Goal: Information Seeking & Learning: Learn about a topic

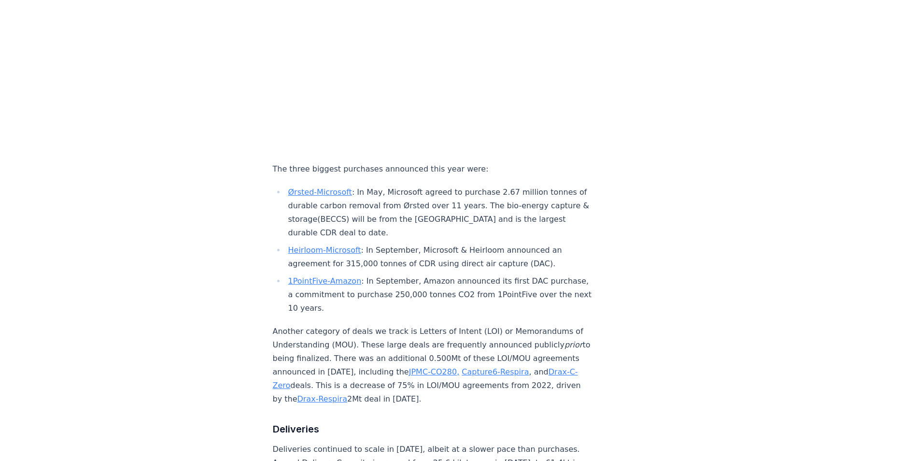
scroll to position [1159, 0]
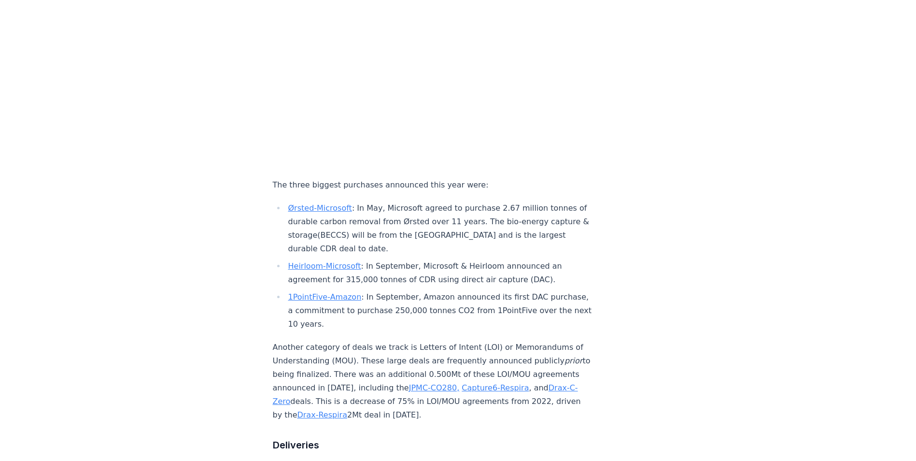
drag, startPoint x: 373, startPoint y: 190, endPoint x: 461, endPoint y: 194, distance: 87.5
click at [461, 201] on li "Ørsted-Microsoft : In May, Microsoft agreed to purchase 2.67 million tonnes of …" at bounding box center [438, 228] width 307 height 54
drag, startPoint x: 461, startPoint y: 194, endPoint x: 476, endPoint y: 191, distance: 15.8
click at [476, 201] on li "Ørsted-Microsoft : In May, Microsoft agreed to purchase 2.67 million tonnes of …" at bounding box center [438, 228] width 307 height 54
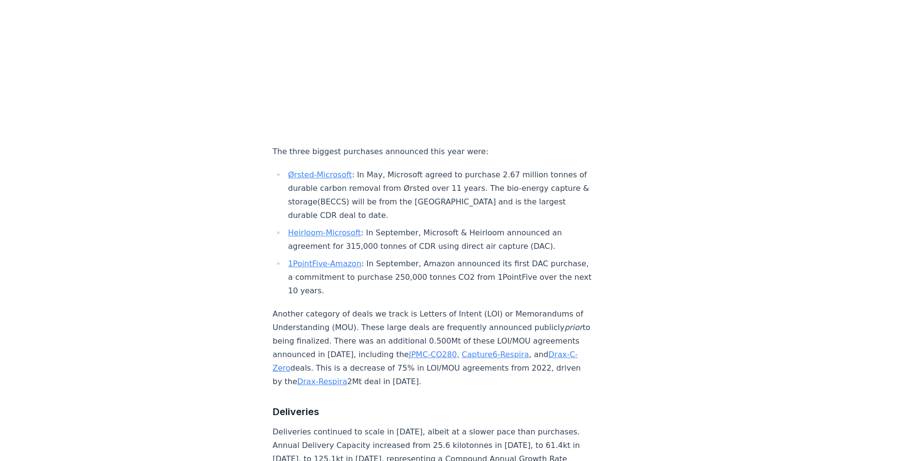
scroll to position [1208, 0]
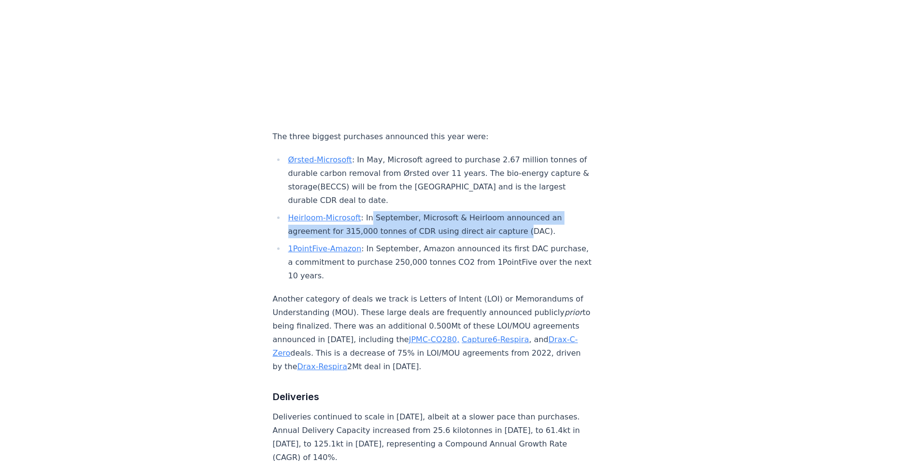
drag, startPoint x: 370, startPoint y: 166, endPoint x: 513, endPoint y: 171, distance: 144.0
click at [513, 211] on li "Heirloom-Microsoft : In September, Microsoft & Heirloom announced an agreement …" at bounding box center [438, 224] width 307 height 27
drag, startPoint x: 513, startPoint y: 171, endPoint x: 577, endPoint y: 165, distance: 64.0
drag, startPoint x: 365, startPoint y: 160, endPoint x: 545, endPoint y: 171, distance: 180.5
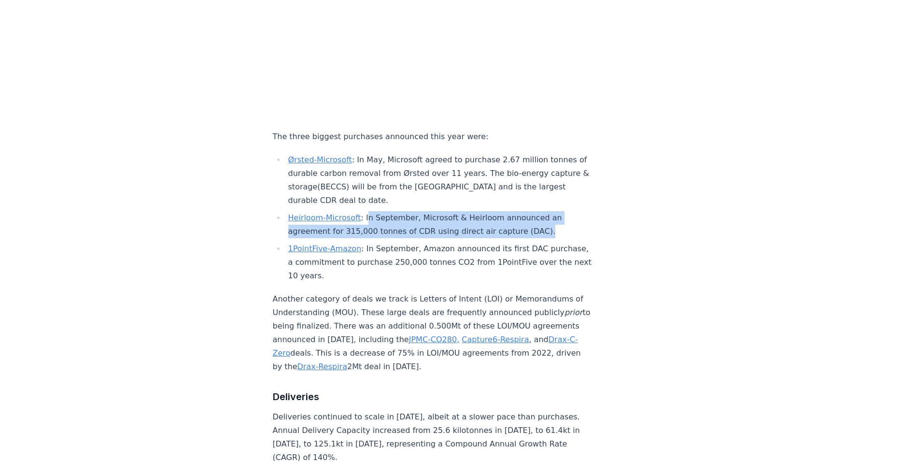
click at [545, 211] on li "Heirloom-Microsoft : In September, Microsoft & Heirloom announced an agreement …" at bounding box center [438, 224] width 307 height 27
click at [551, 211] on li "Heirloom-Microsoft : In September, Microsoft & Heirloom announced an agreement …" at bounding box center [438, 224] width 307 height 27
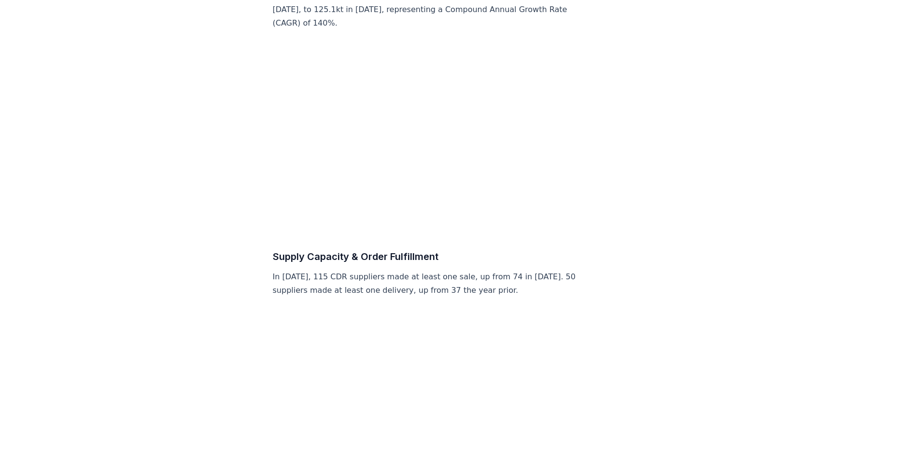
scroll to position [1642, 0]
drag, startPoint x: 332, startPoint y: 227, endPoint x: 441, endPoint y: 230, distance: 108.8
click at [441, 270] on p "In [DATE], 115 CDR suppliers made at least one sale, up from 74 in [DATE]. 50 s…" at bounding box center [433, 283] width 320 height 27
drag, startPoint x: 441, startPoint y: 230, endPoint x: 552, endPoint y: 235, distance: 111.2
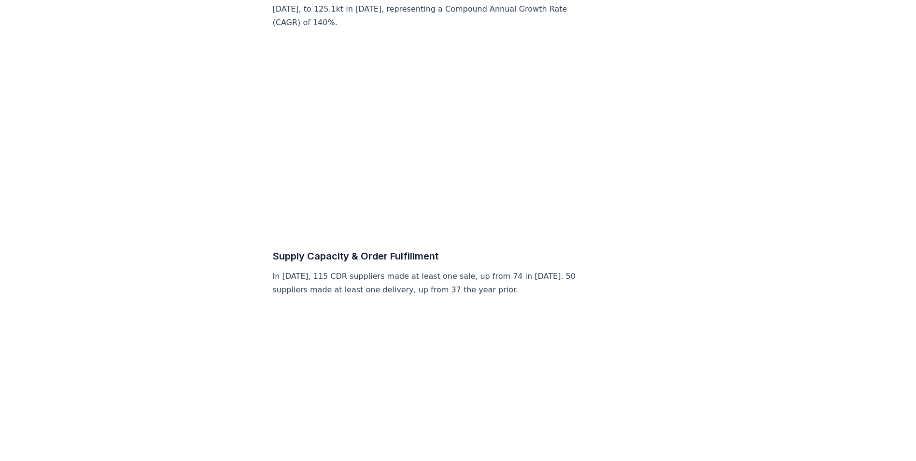
drag, startPoint x: 514, startPoint y: 231, endPoint x: 489, endPoint y: 252, distance: 32.6
click at [513, 270] on p "In [DATE], 115 CDR suppliers made at least one sale, up from 74 in [DATE]. 50 s…" at bounding box center [433, 283] width 320 height 27
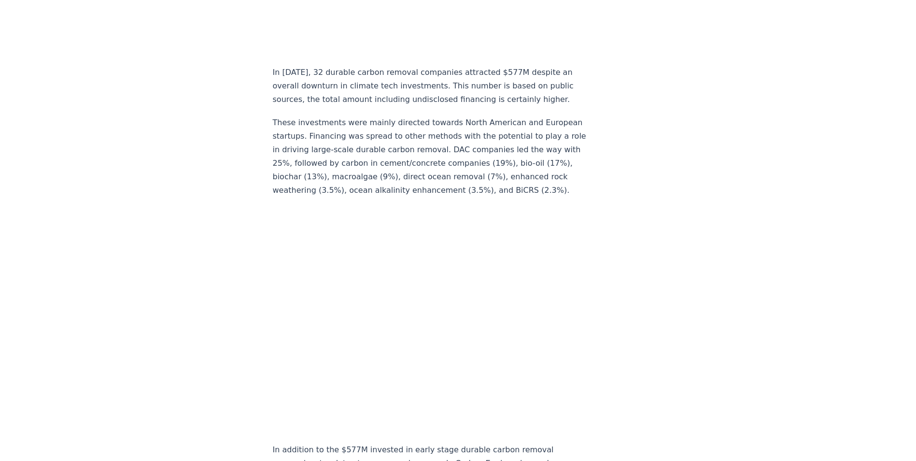
scroll to position [8019, 0]
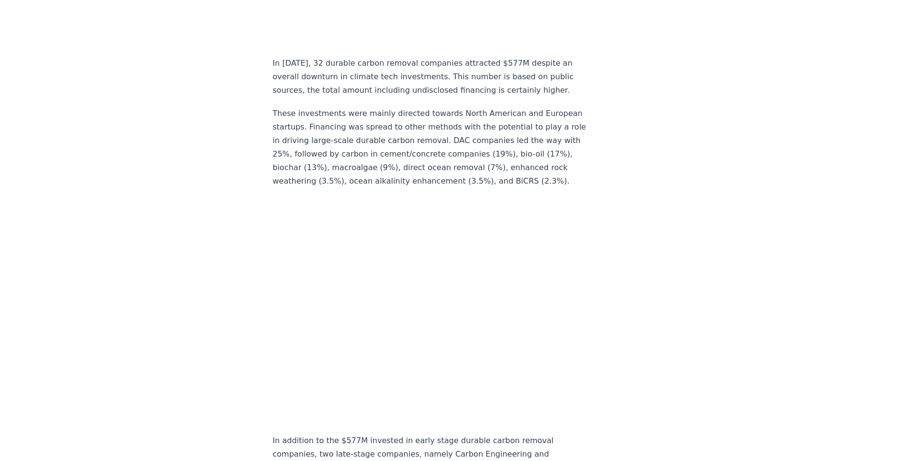
drag, startPoint x: 409, startPoint y: 239, endPoint x: 168, endPoint y: 274, distance: 243.6
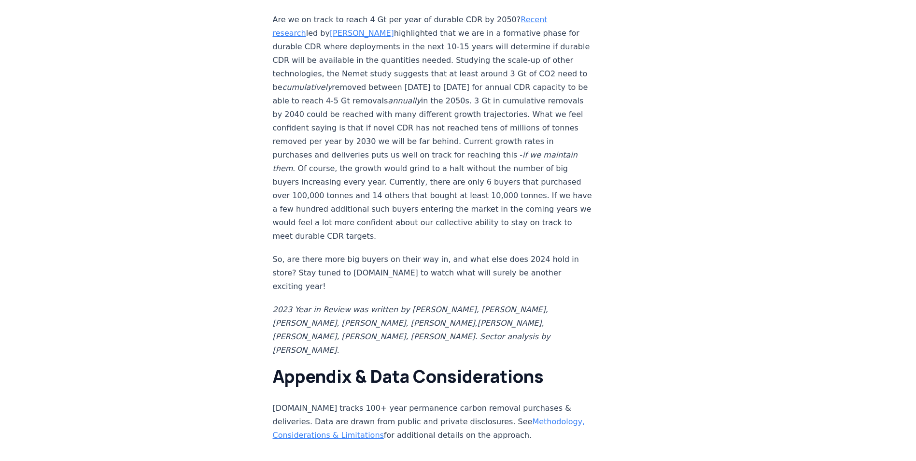
scroll to position [9253, 0]
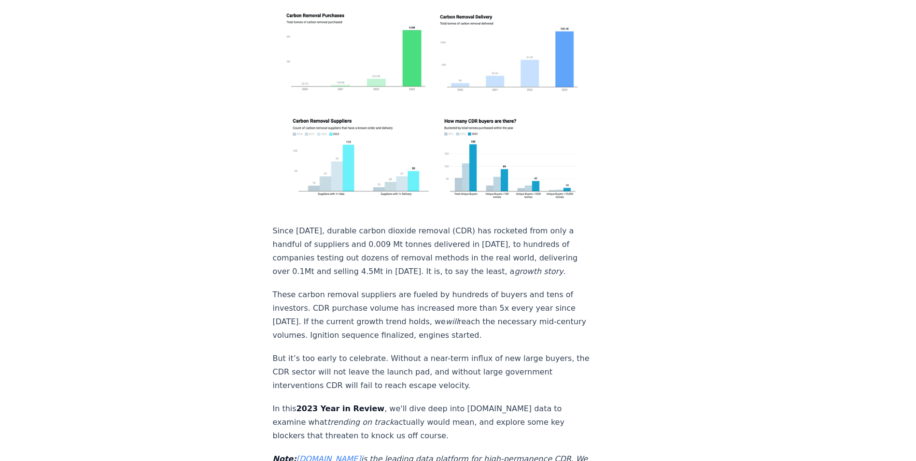
scroll to position [242, 0]
